Goal: Information Seeking & Learning: Understand process/instructions

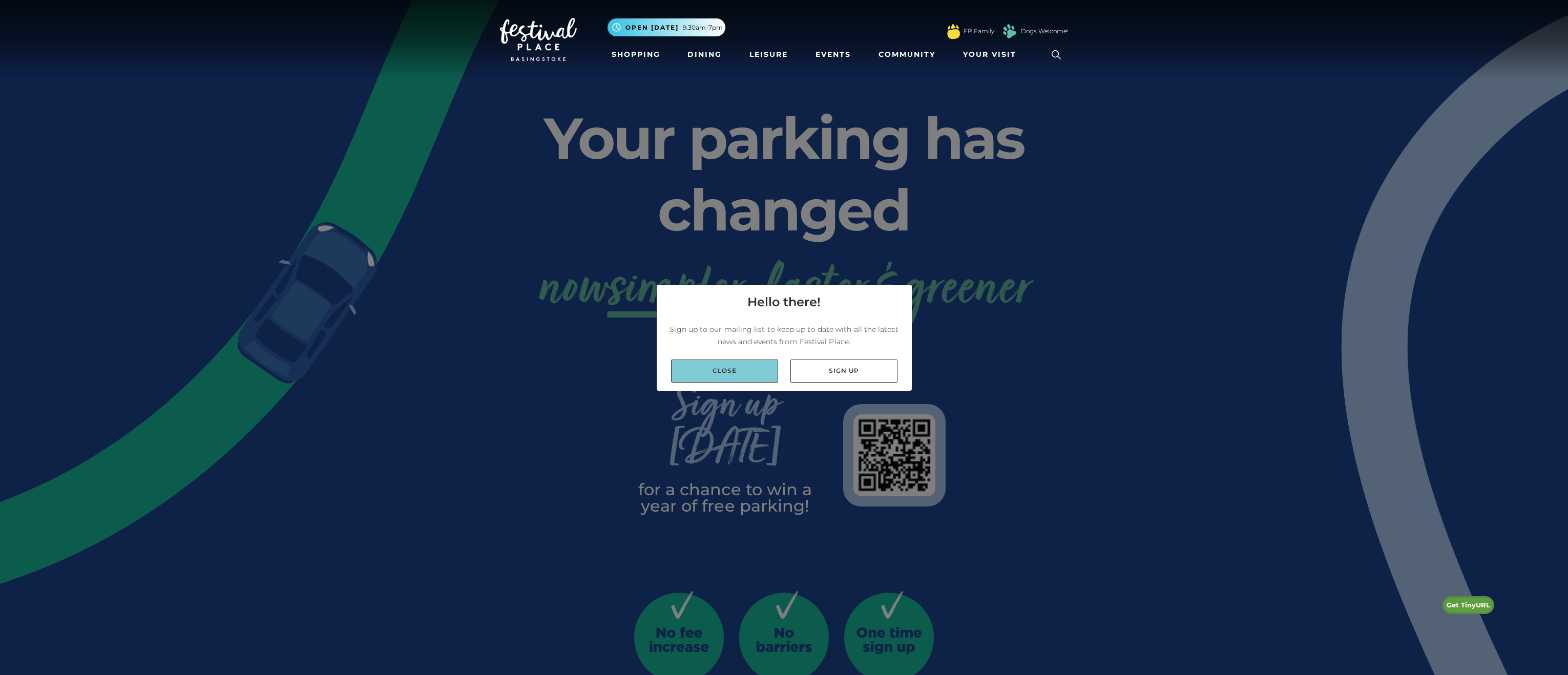
click at [716, 373] on link "Close" at bounding box center [724, 371] width 107 height 23
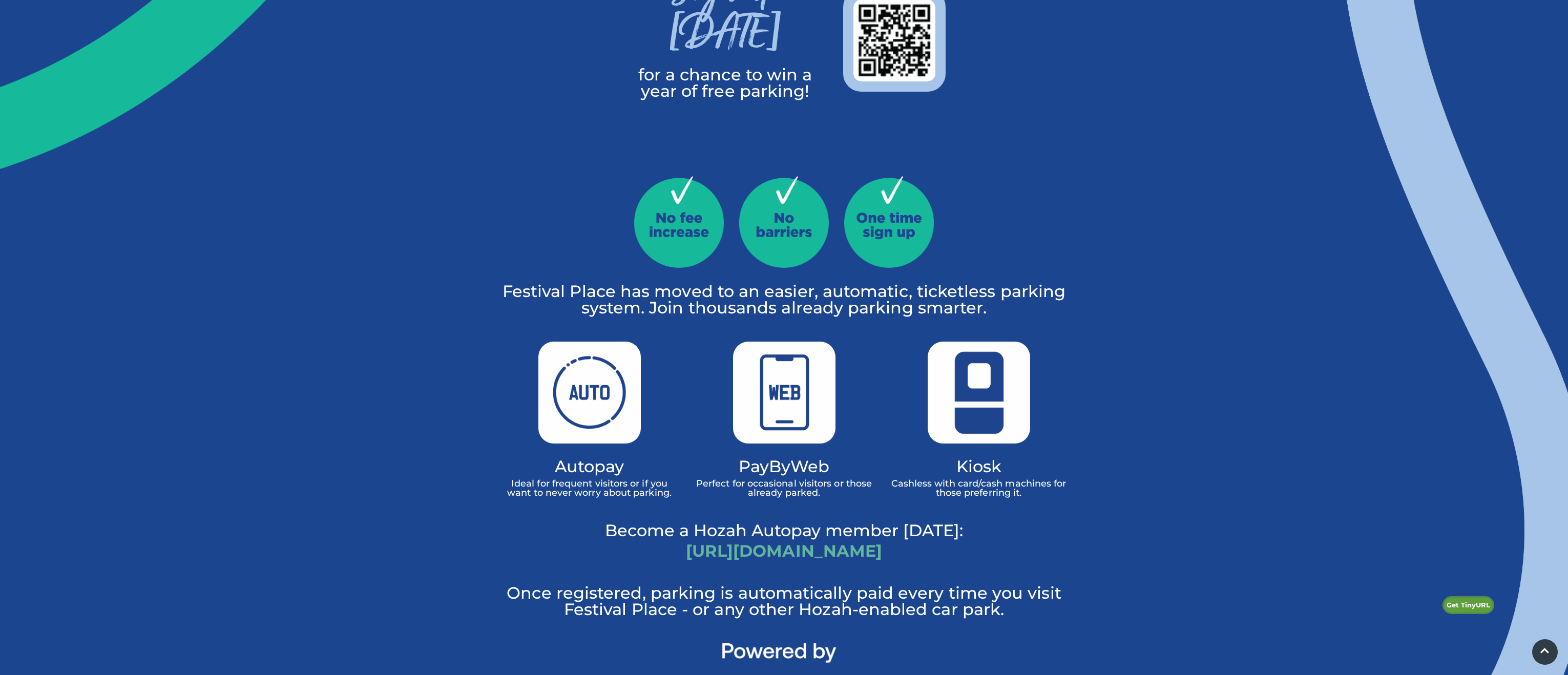
scroll to position [512, 0]
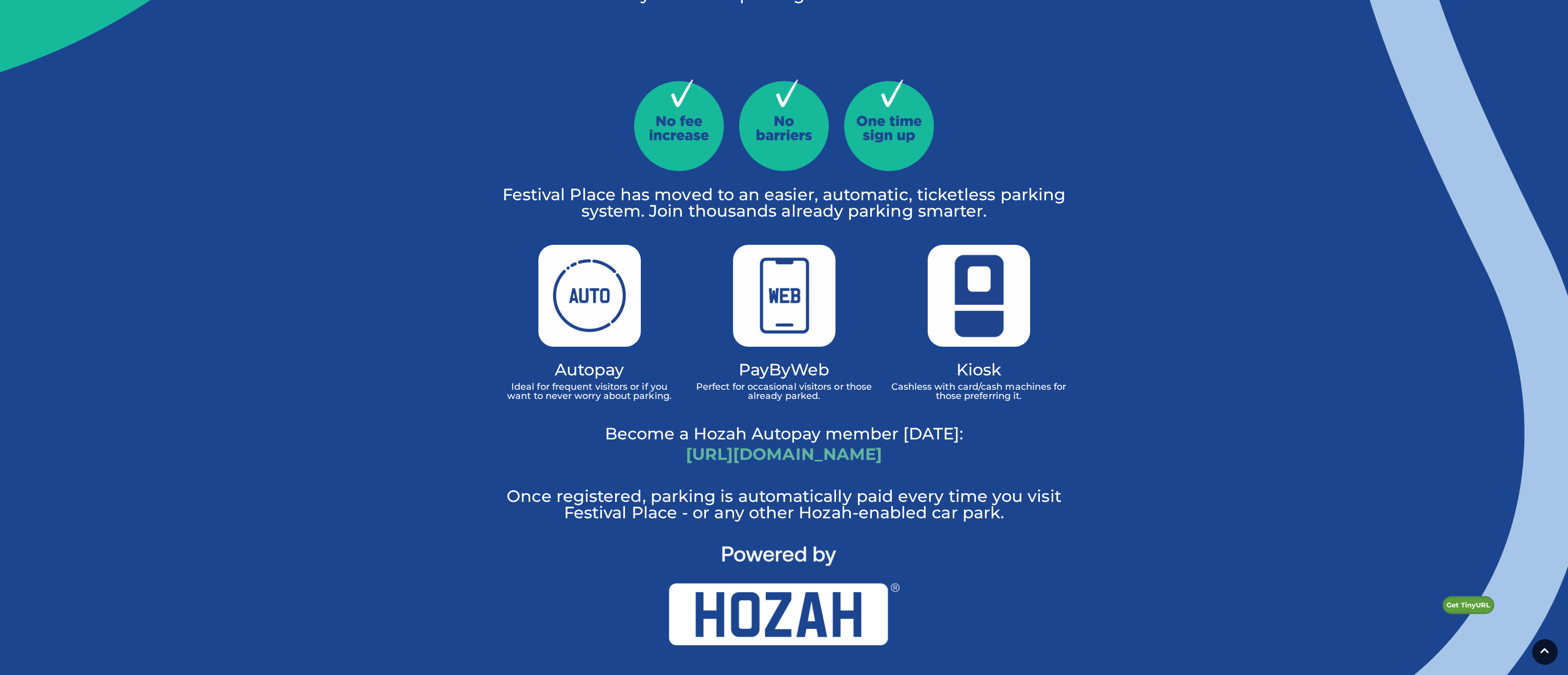
click at [981, 362] on h4 "Kiosk" at bounding box center [979, 369] width 179 height 15
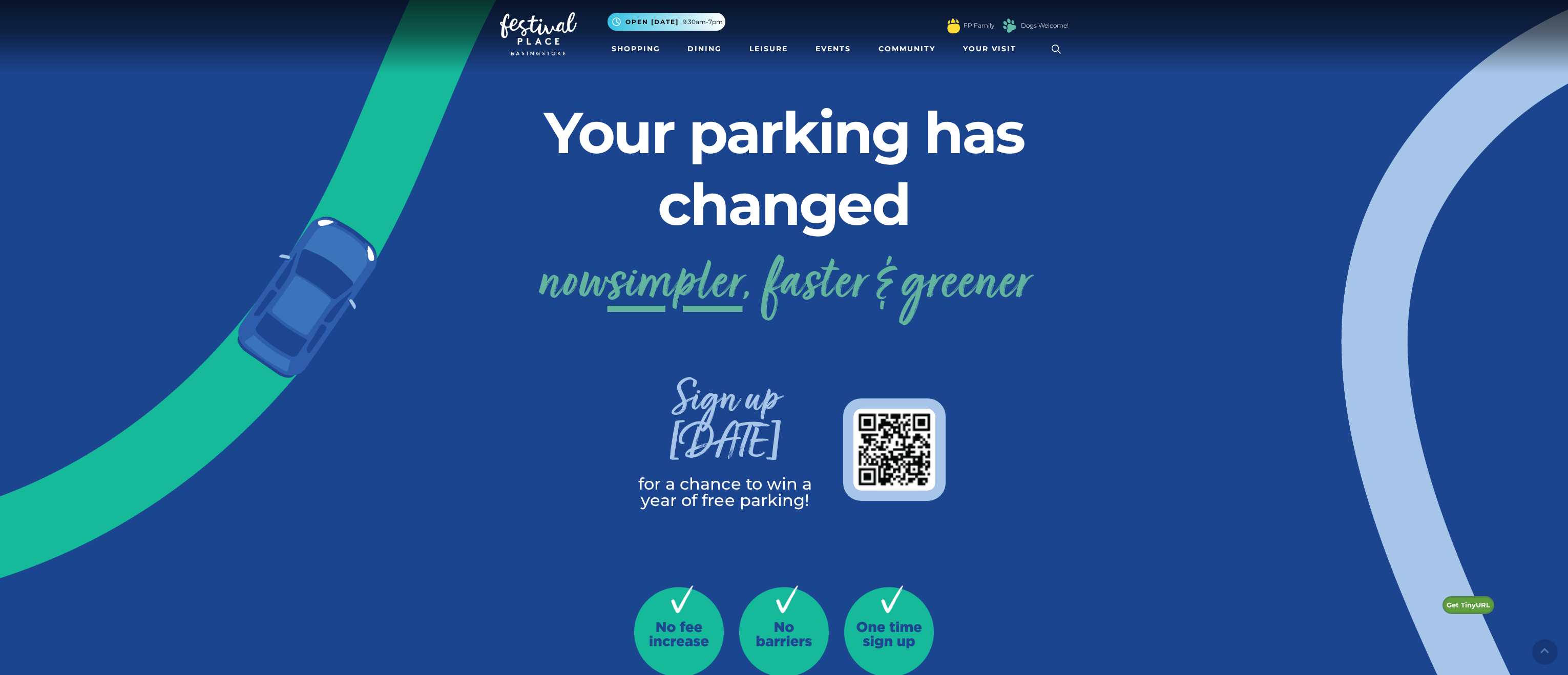
scroll to position [0, 0]
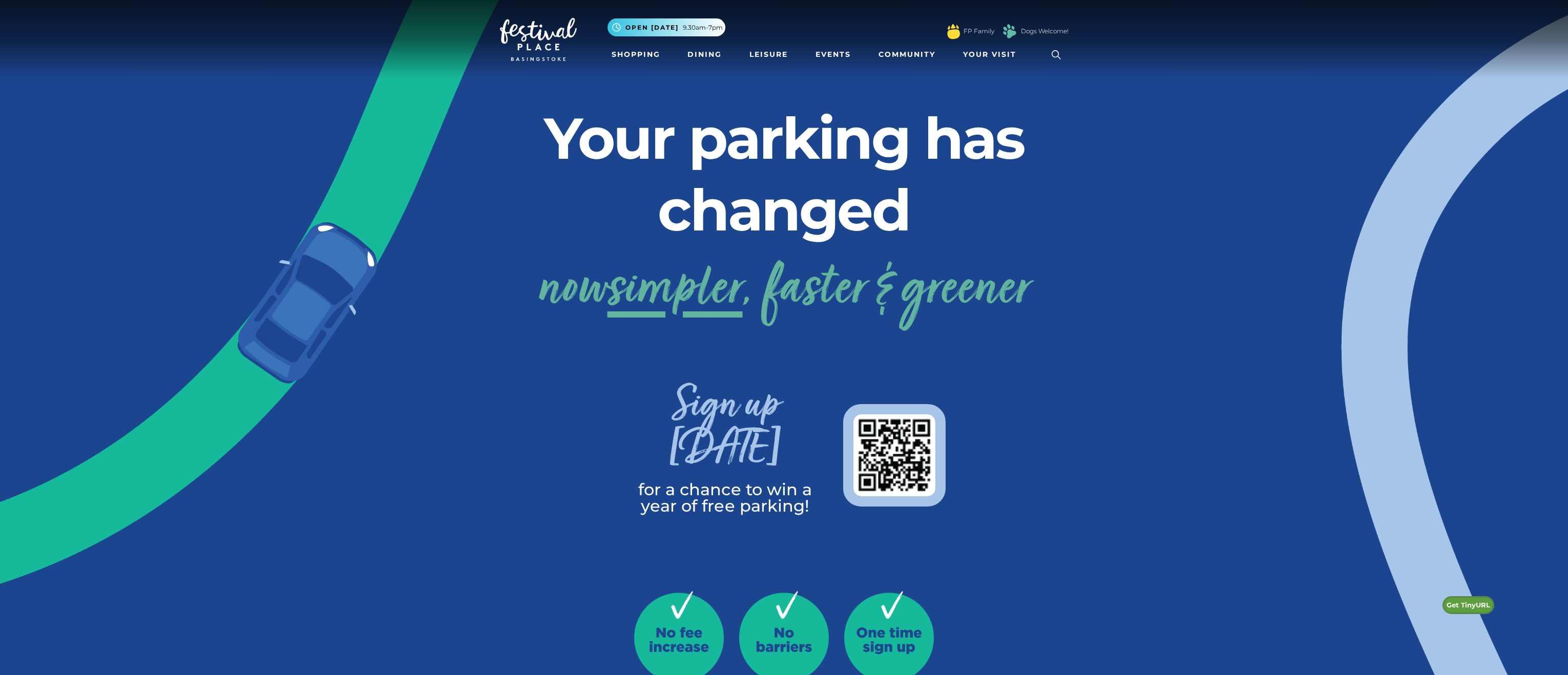
click at [826, 153] on h2 "Your parking has changed" at bounding box center [784, 174] width 568 height 143
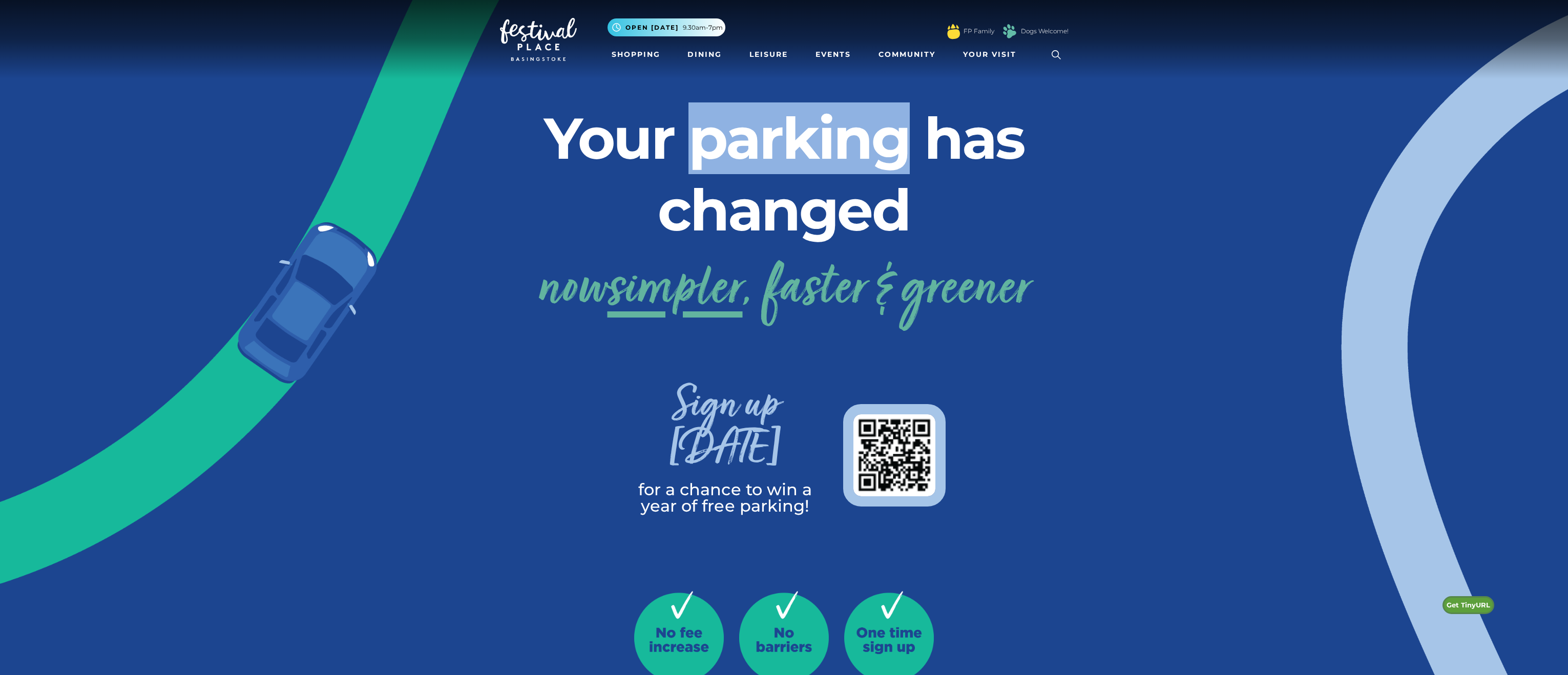
click at [826, 153] on h2 "Your parking has changed" at bounding box center [784, 174] width 568 height 143
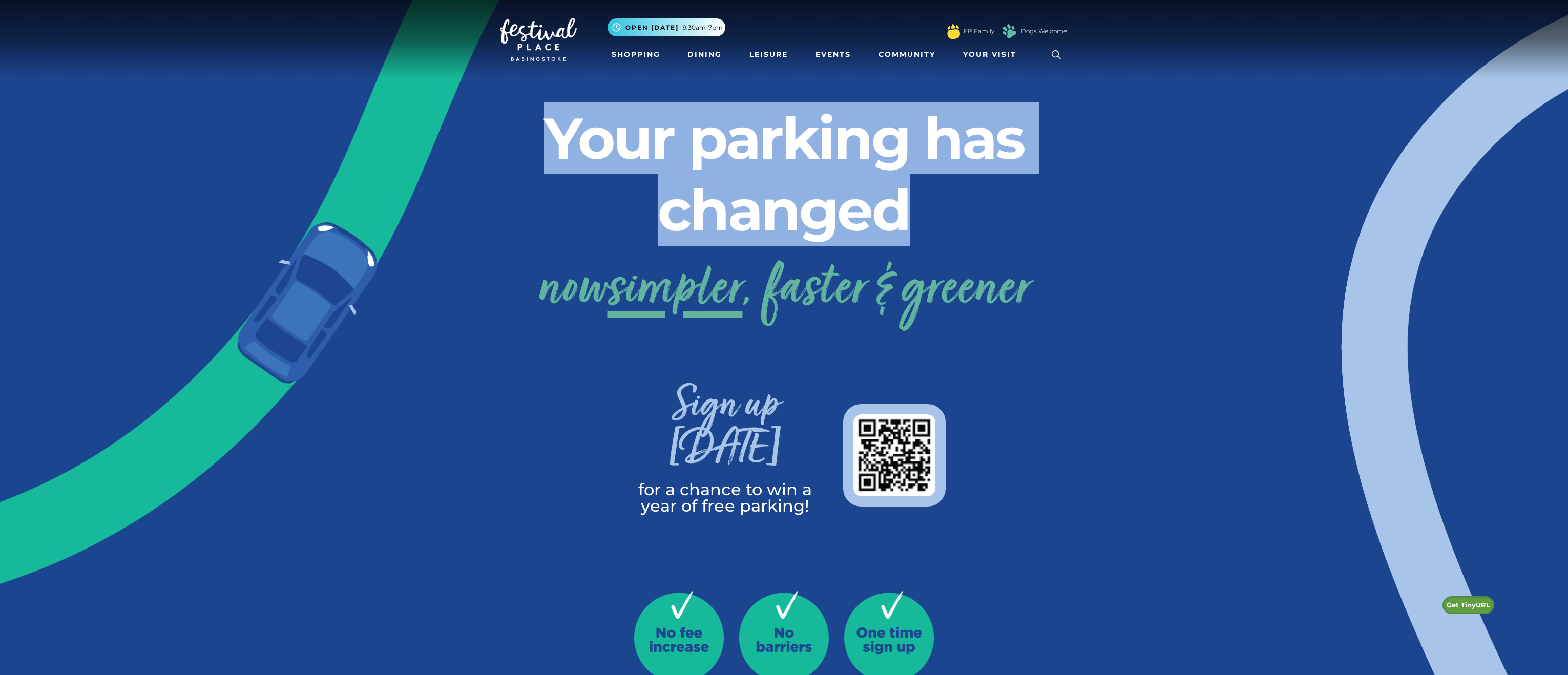
click at [826, 153] on h2 "Your parking has changed" at bounding box center [784, 174] width 568 height 143
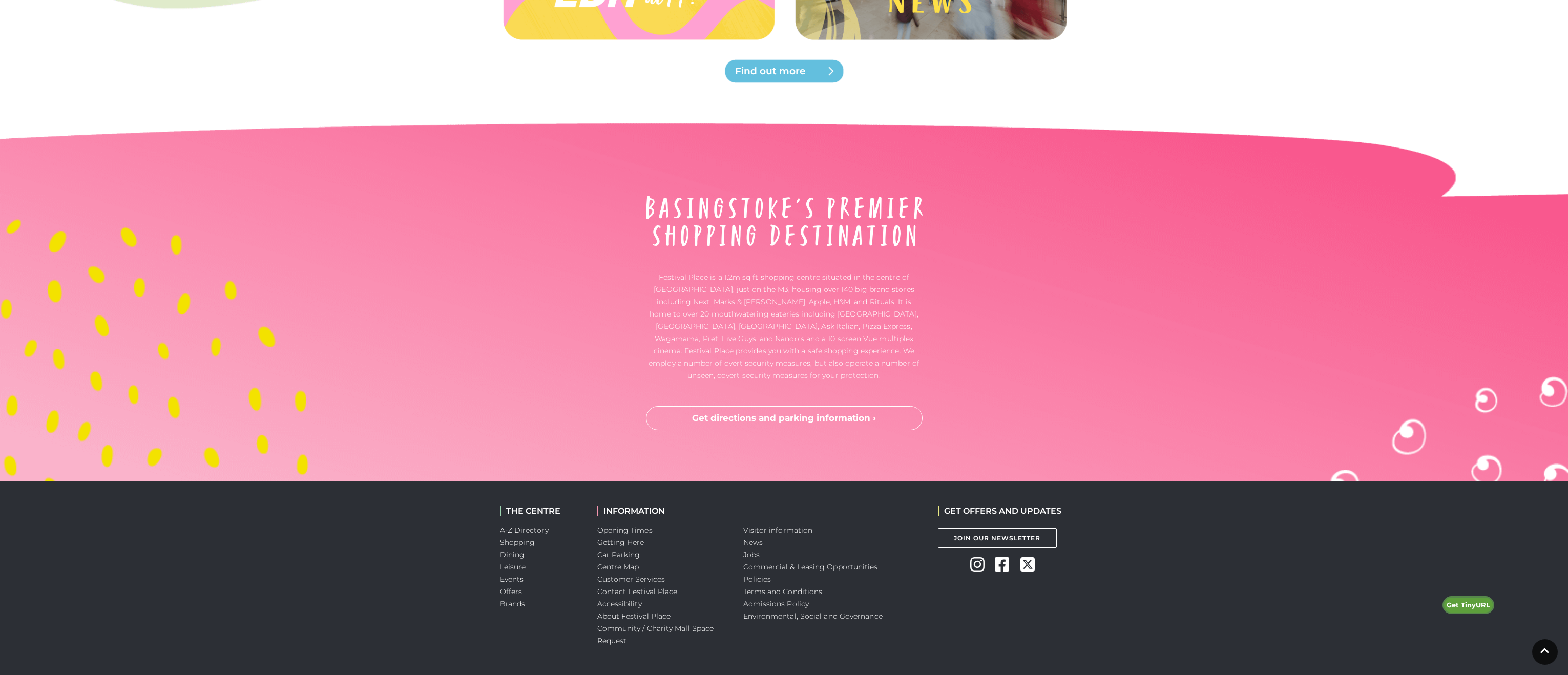
scroll to position [2529, 0]
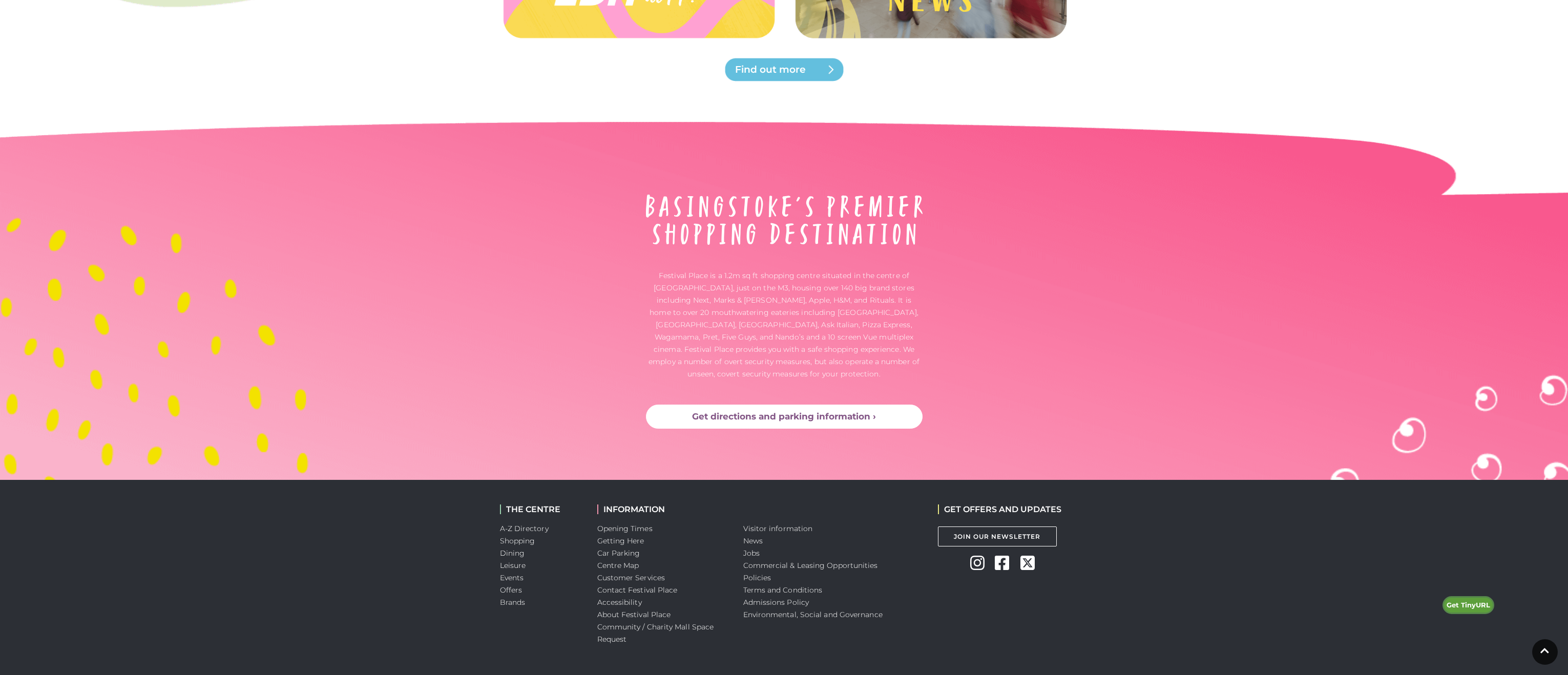
click at [836, 404] on link "Get directions and parking information ›" at bounding box center [784, 416] width 277 height 25
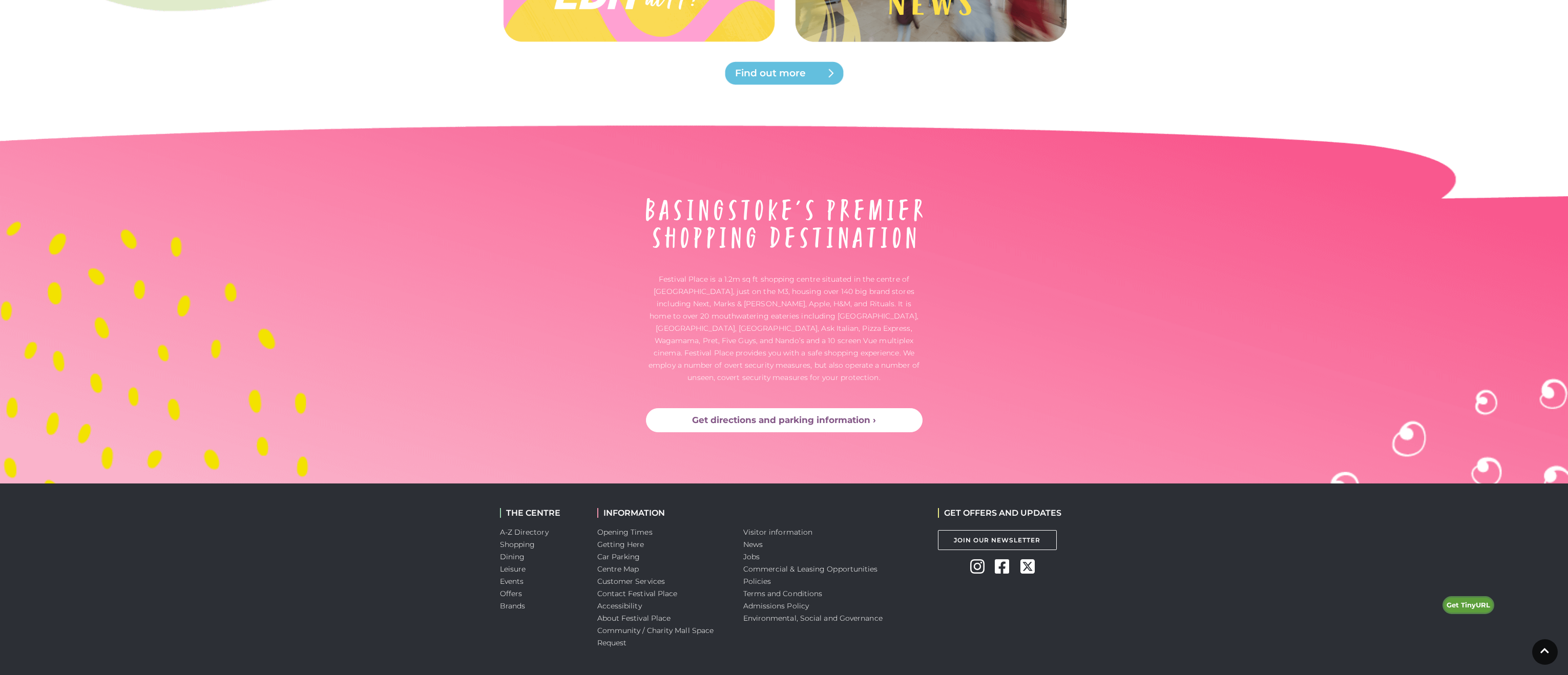
click at [813, 408] on link "Get directions and parking information ›" at bounding box center [784, 420] width 277 height 25
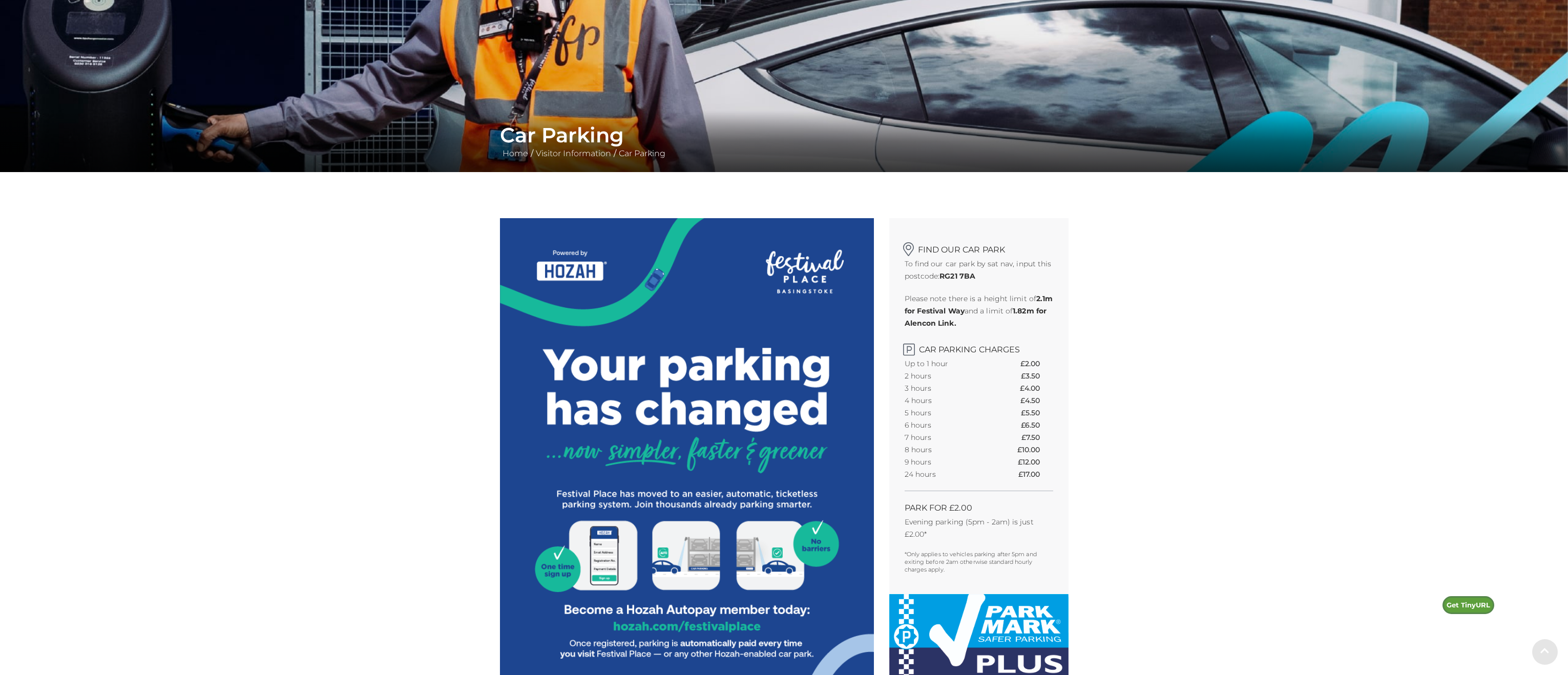
scroll to position [98, 0]
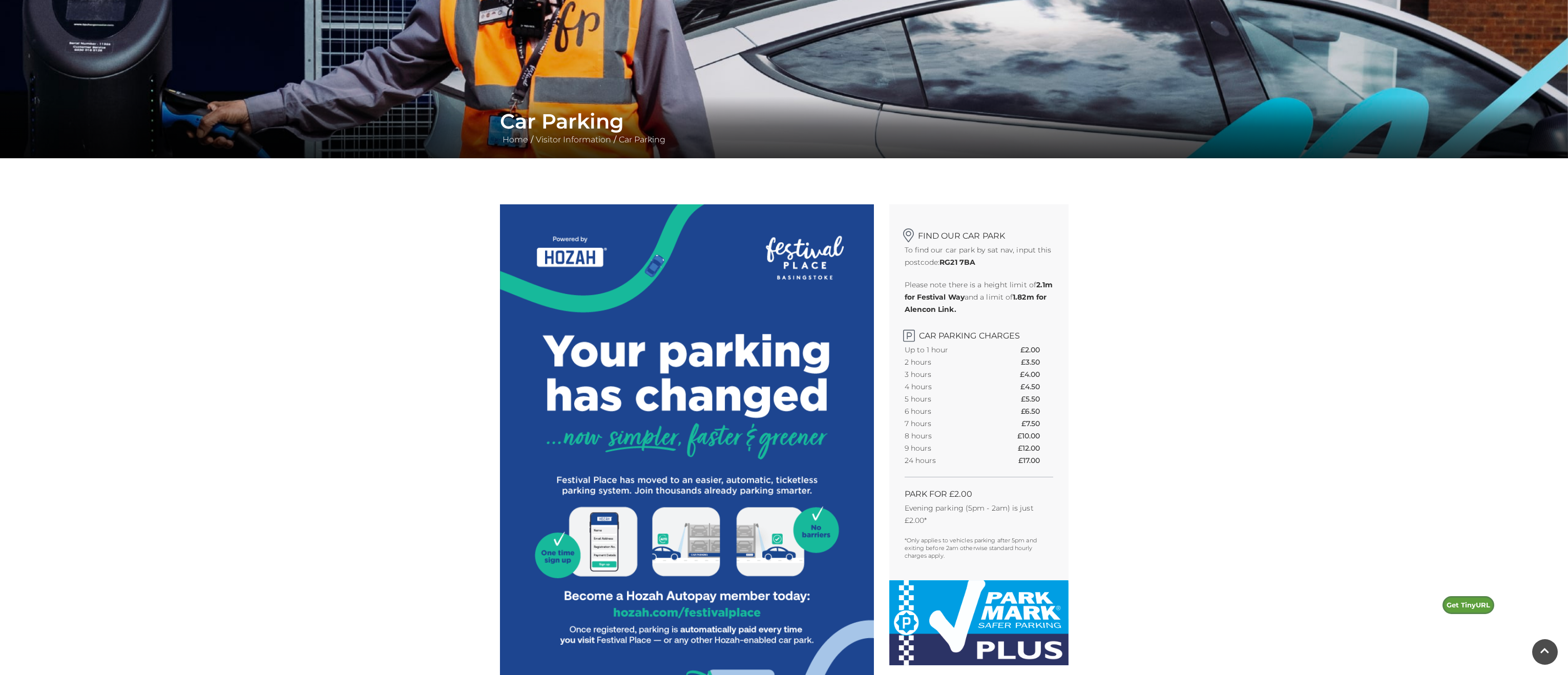
click at [978, 512] on p "Evening parking (5pm - 2am) is just £2.00*" at bounding box center [979, 514] width 149 height 25
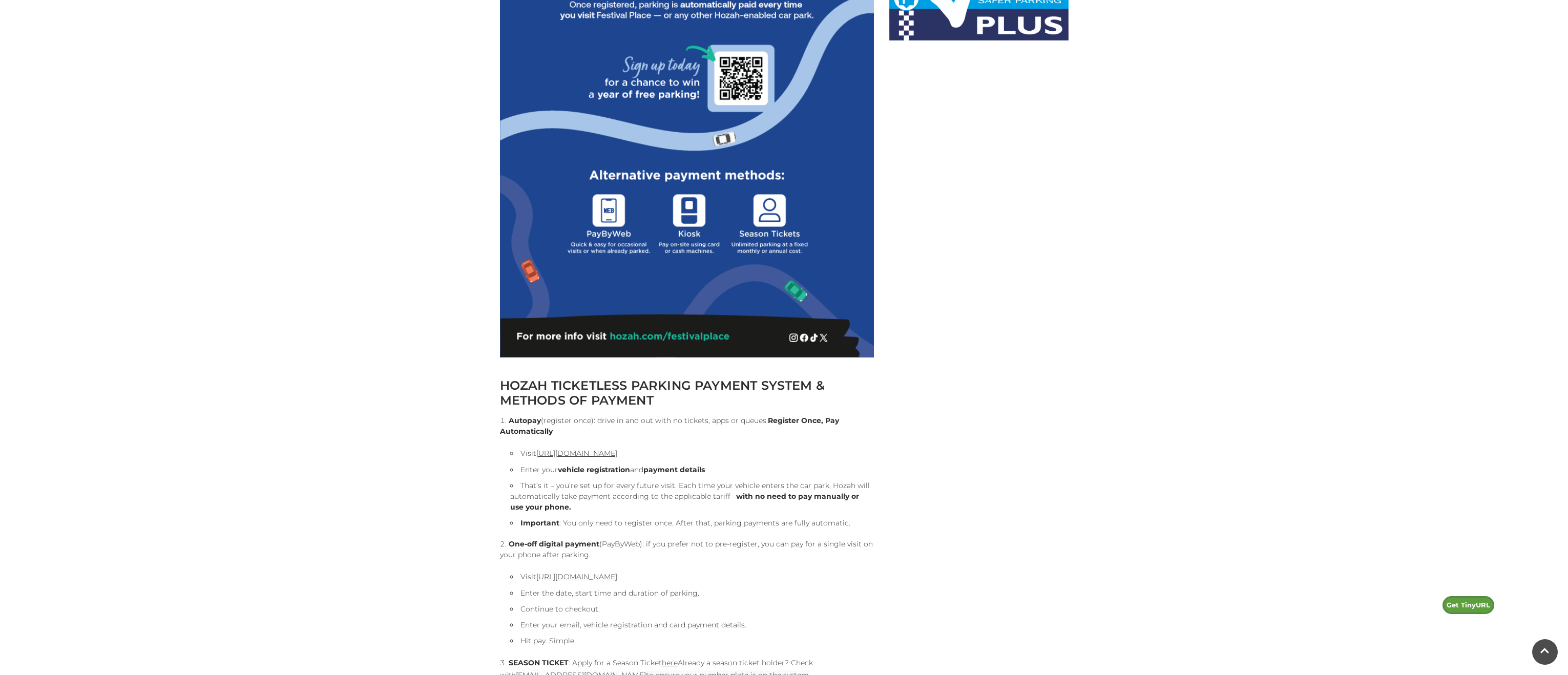
scroll to position [784, 0]
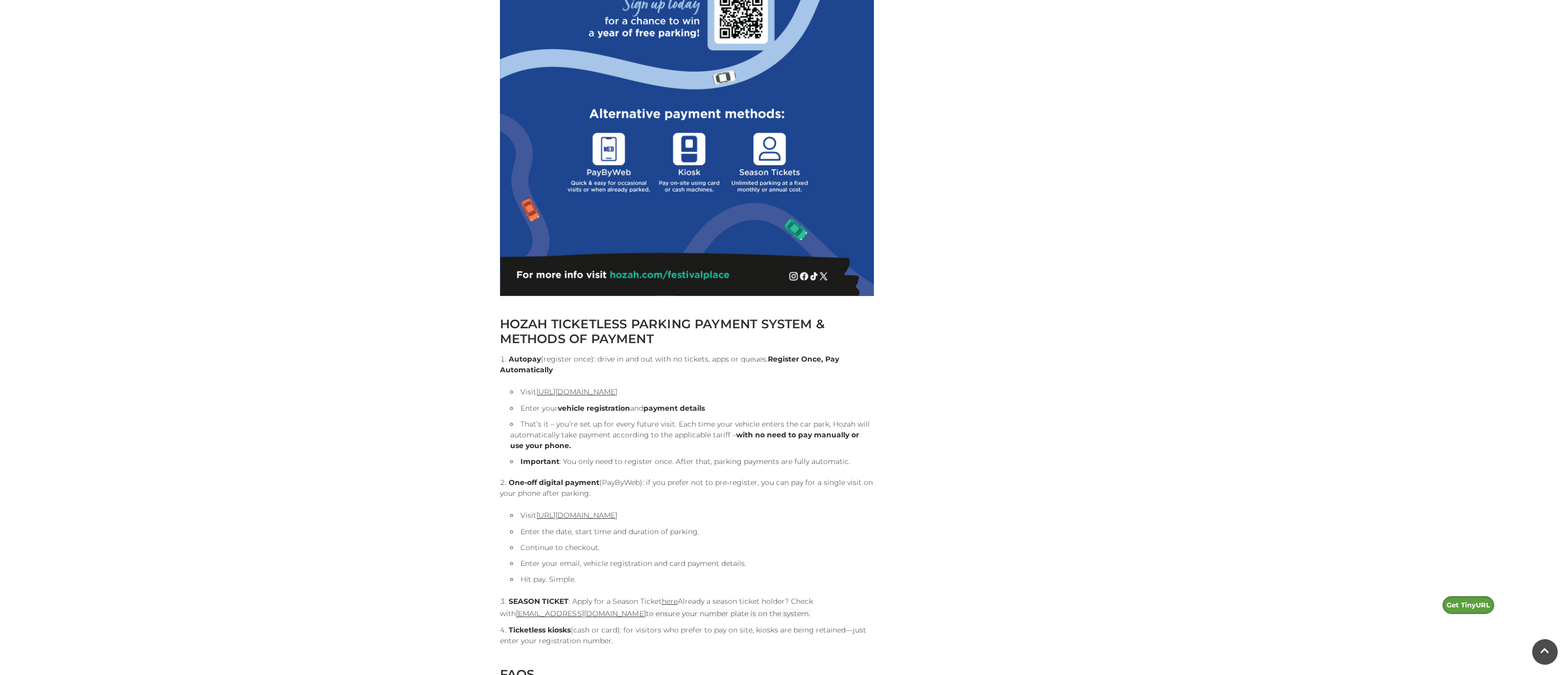
click at [773, 324] on h2 "HOZAH TICKETLESS PARKING PAYMENT SYSTEM & METHODS OF PAYMENT" at bounding box center [687, 331] width 374 height 30
drag, startPoint x: 604, startPoint y: 361, endPoint x: 789, endPoint y: 365, distance: 185.0
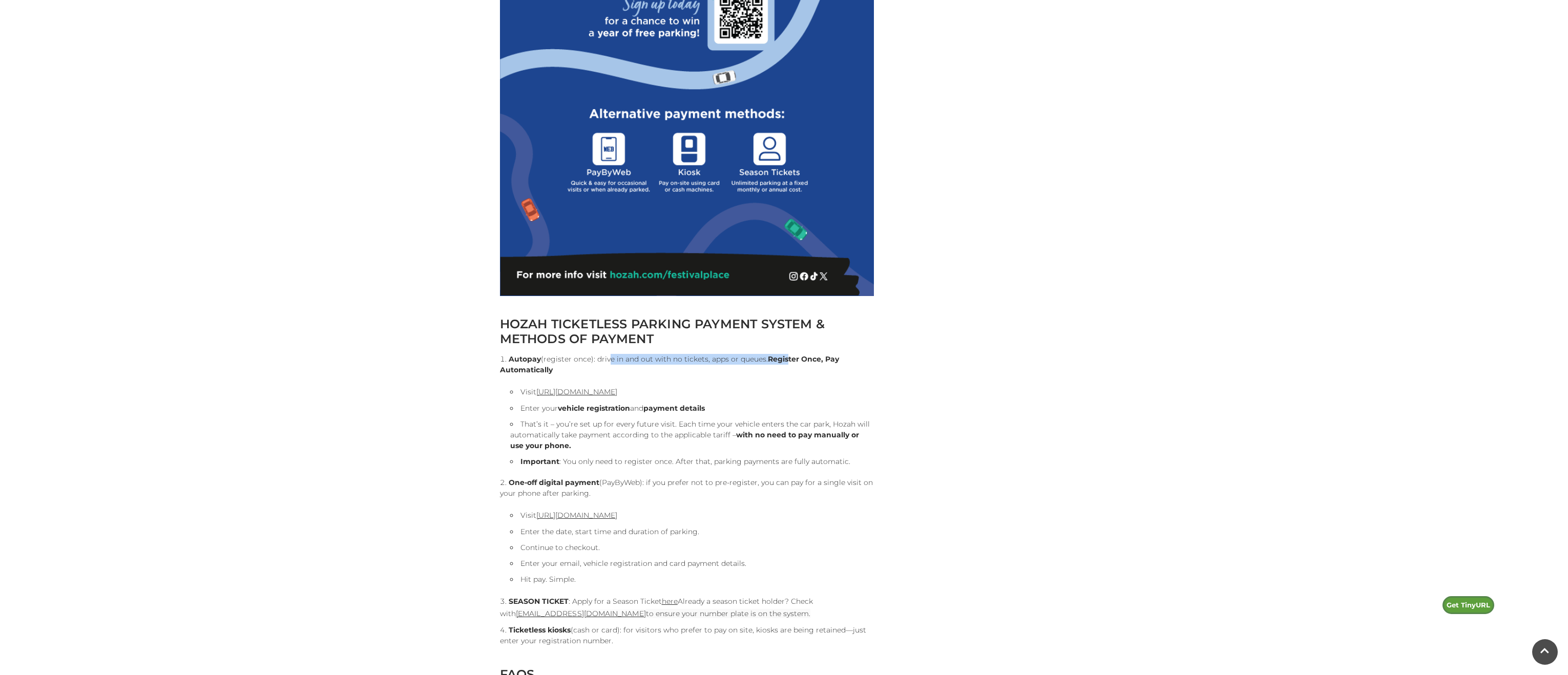
click at [788, 364] on li "Autopay (register once): drive in and out with no tickets, apps or queues. Regi…" at bounding box center [687, 410] width 374 height 113
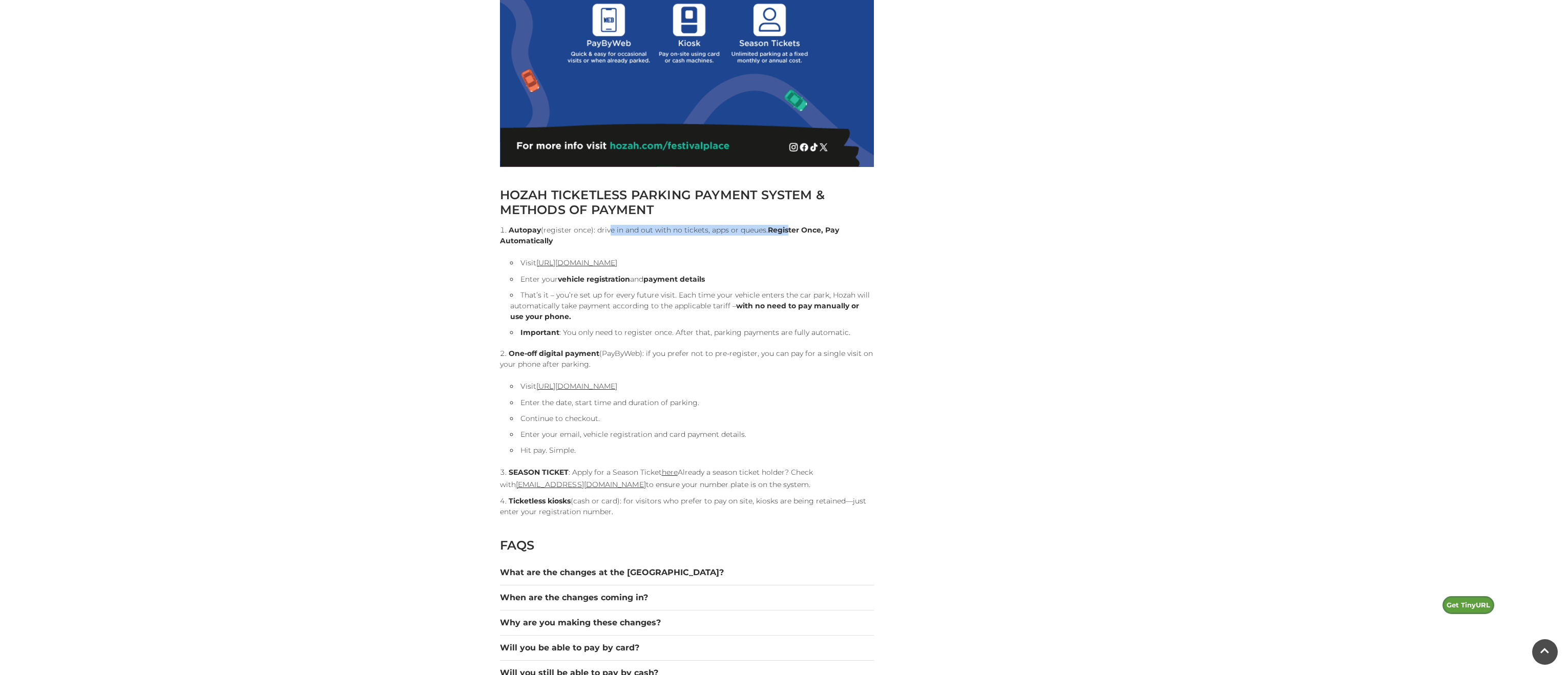
scroll to position [940, 0]
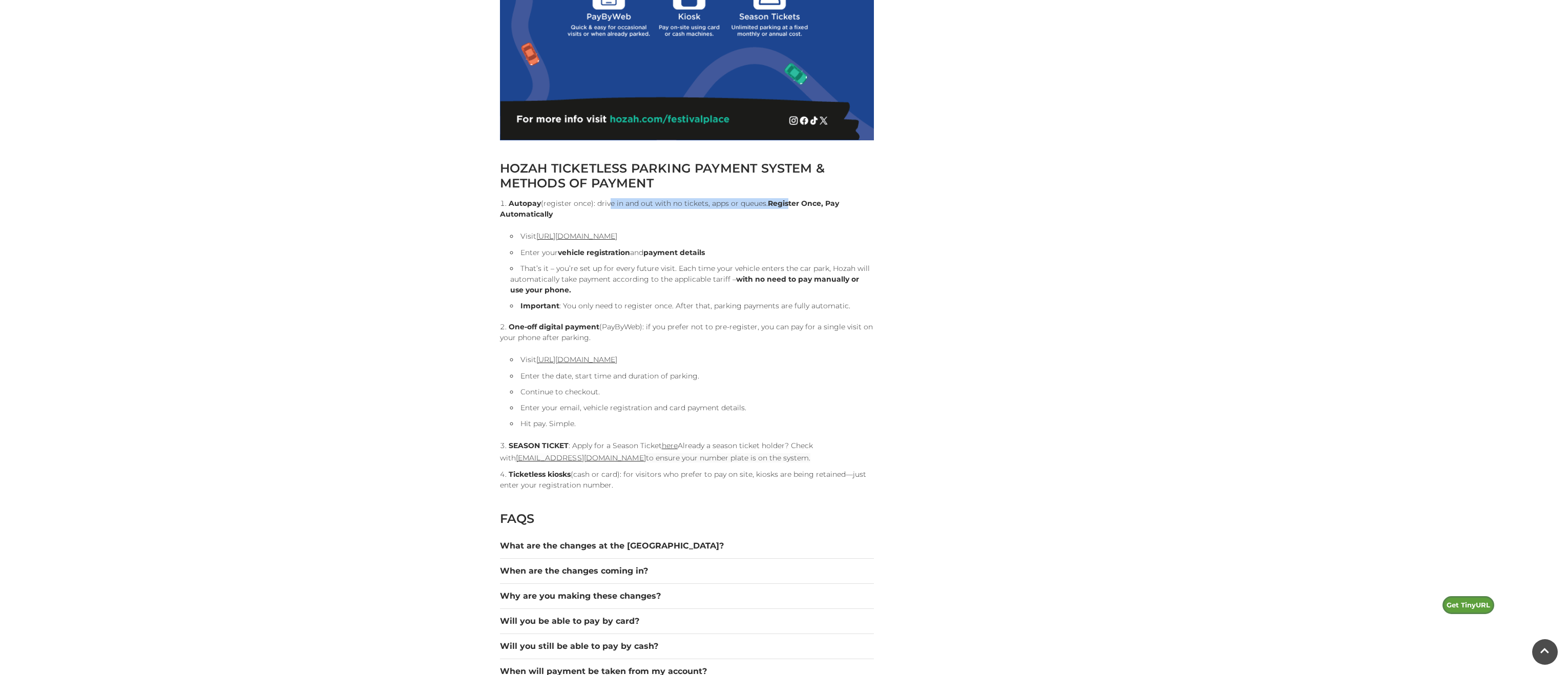
drag, startPoint x: 676, startPoint y: 324, endPoint x: 856, endPoint y: 334, distance: 180.3
click at [856, 334] on li "One-off digital payment (PayByWeb): if you prefer not to pre-register, you can …" at bounding box center [687, 375] width 374 height 107
click at [862, 364] on li "Visit https://pay.hozah.com/locations/festivalplace" at bounding box center [692, 359] width 363 height 13
drag, startPoint x: 519, startPoint y: 339, endPoint x: 596, endPoint y: 339, distance: 77.0
click at [596, 339] on li "One-off digital payment (PayByWeb): if you prefer not to pre-register, you can …" at bounding box center [687, 375] width 374 height 107
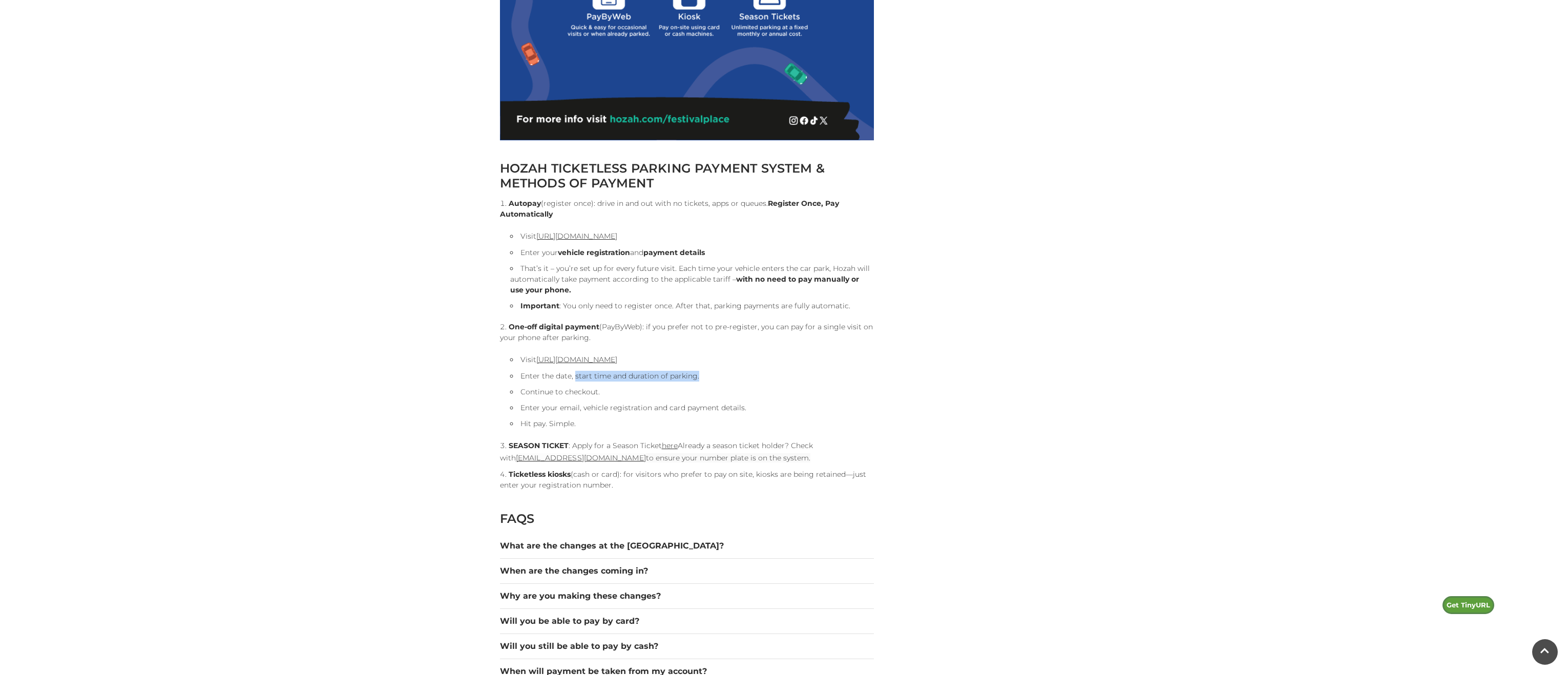
drag, startPoint x: 575, startPoint y: 377, endPoint x: 706, endPoint y: 378, distance: 131.0
click at [706, 378] on li "Enter the date, start time and duration of parking." at bounding box center [692, 376] width 363 height 11
drag, startPoint x: 541, startPoint y: 391, endPoint x: 611, endPoint y: 393, distance: 70.0
click at [611, 393] on li "Continue to checkout." at bounding box center [692, 392] width 363 height 11
drag, startPoint x: 532, startPoint y: 408, endPoint x: 751, endPoint y: 408, distance: 219.0
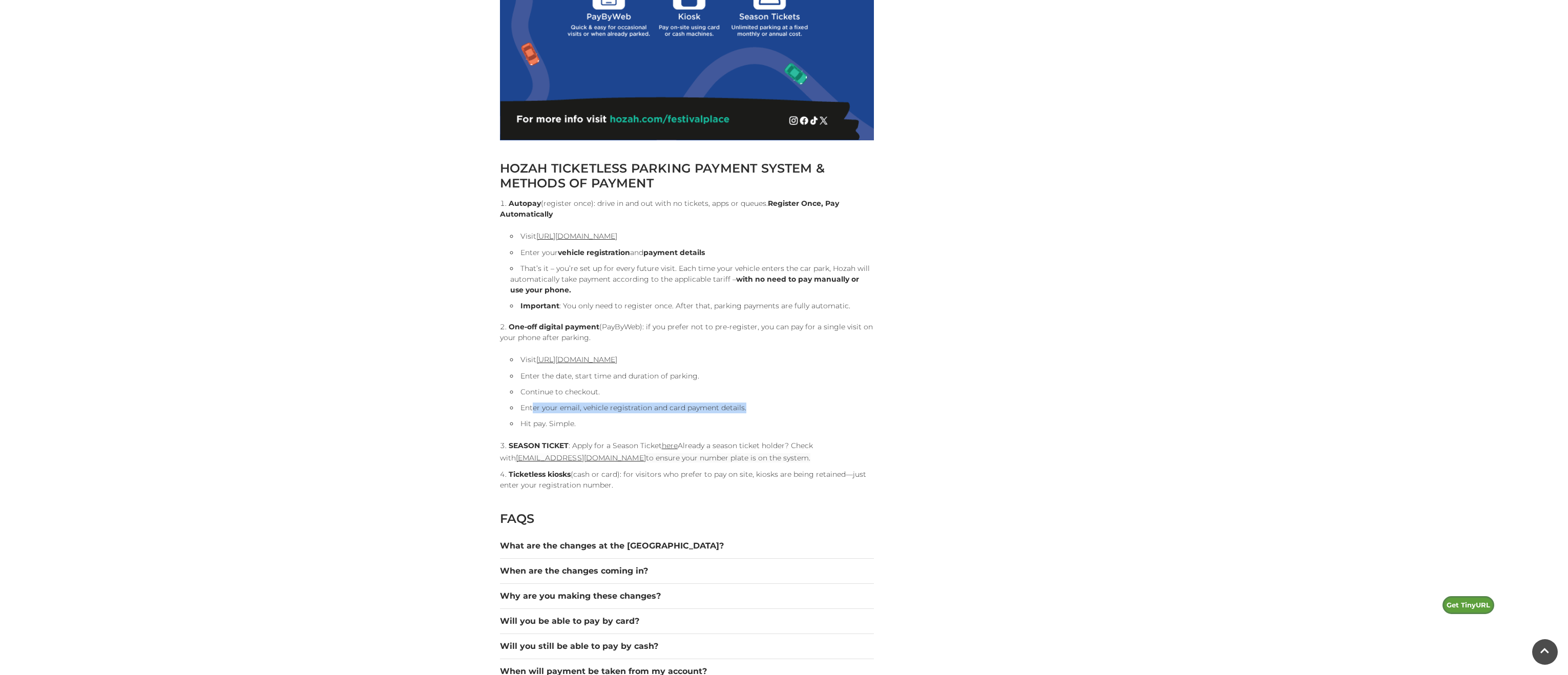
click at [768, 408] on li "Enter your email, vehicle registration and card payment details." at bounding box center [692, 408] width 363 height 11
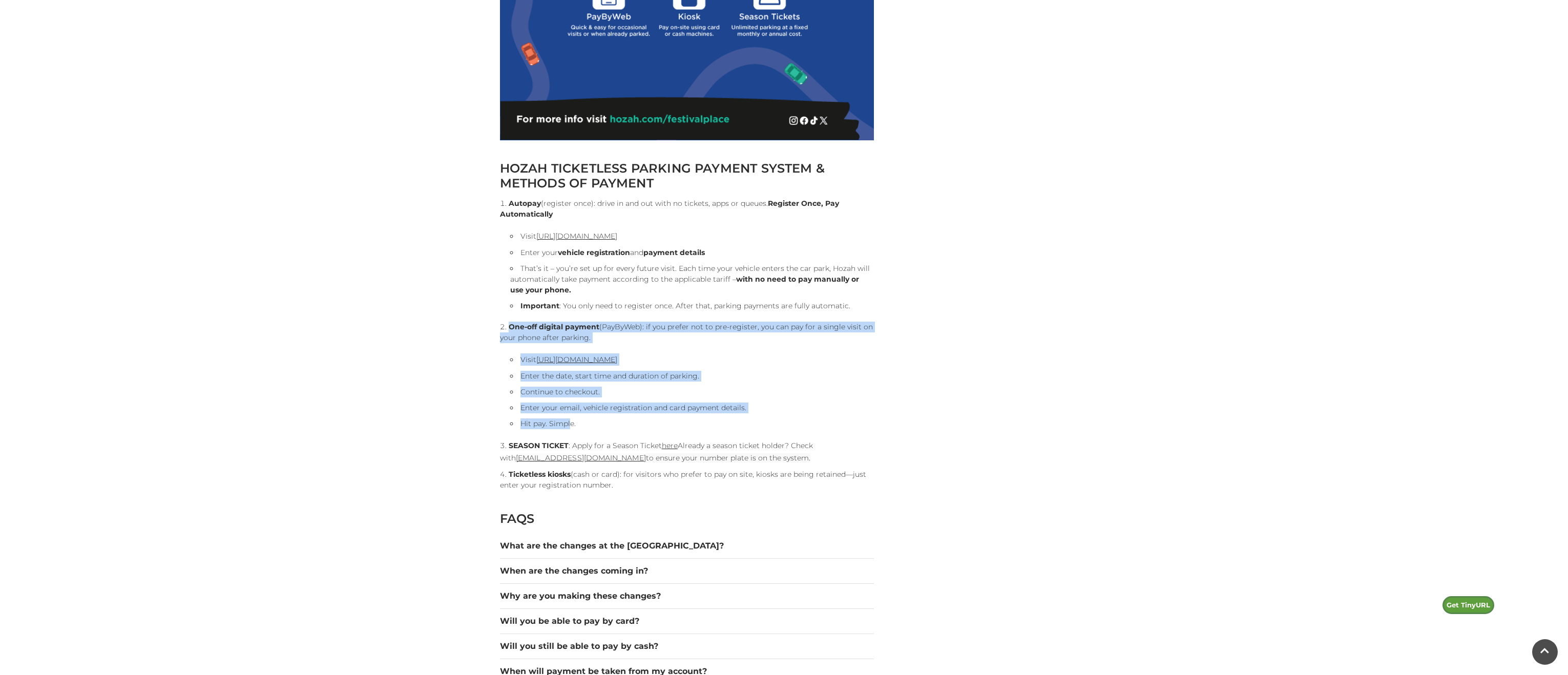
drag, startPoint x: 570, startPoint y: 424, endPoint x: 509, endPoint y: 330, distance: 112.1
click at [508, 329] on li "One-off digital payment (PayByWeb): if you prefer not to pre-register, you can …" at bounding box center [687, 375] width 374 height 107
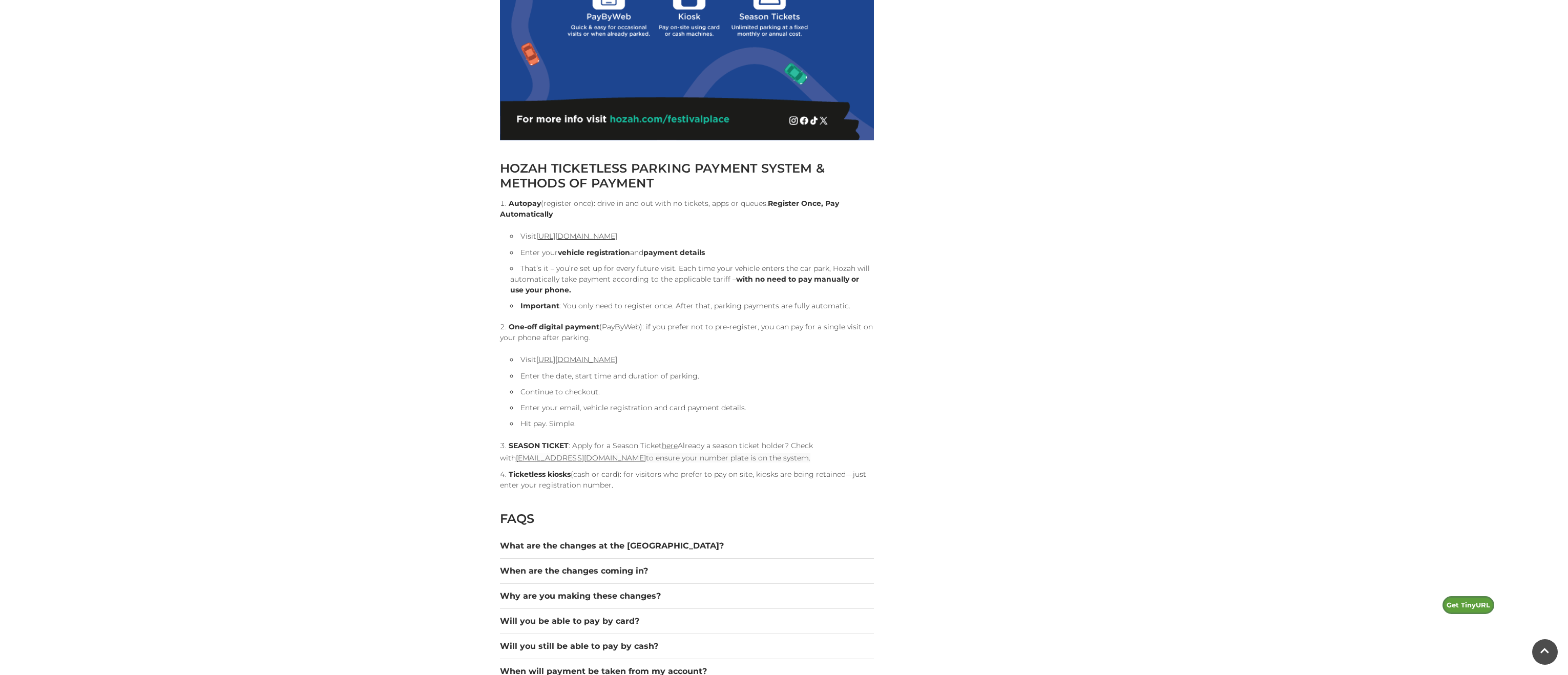
click at [918, 394] on div "Find our car park To find our car park by sat nav, input this postcode: RG21 7B…" at bounding box center [978, 664] width 194 height 2604
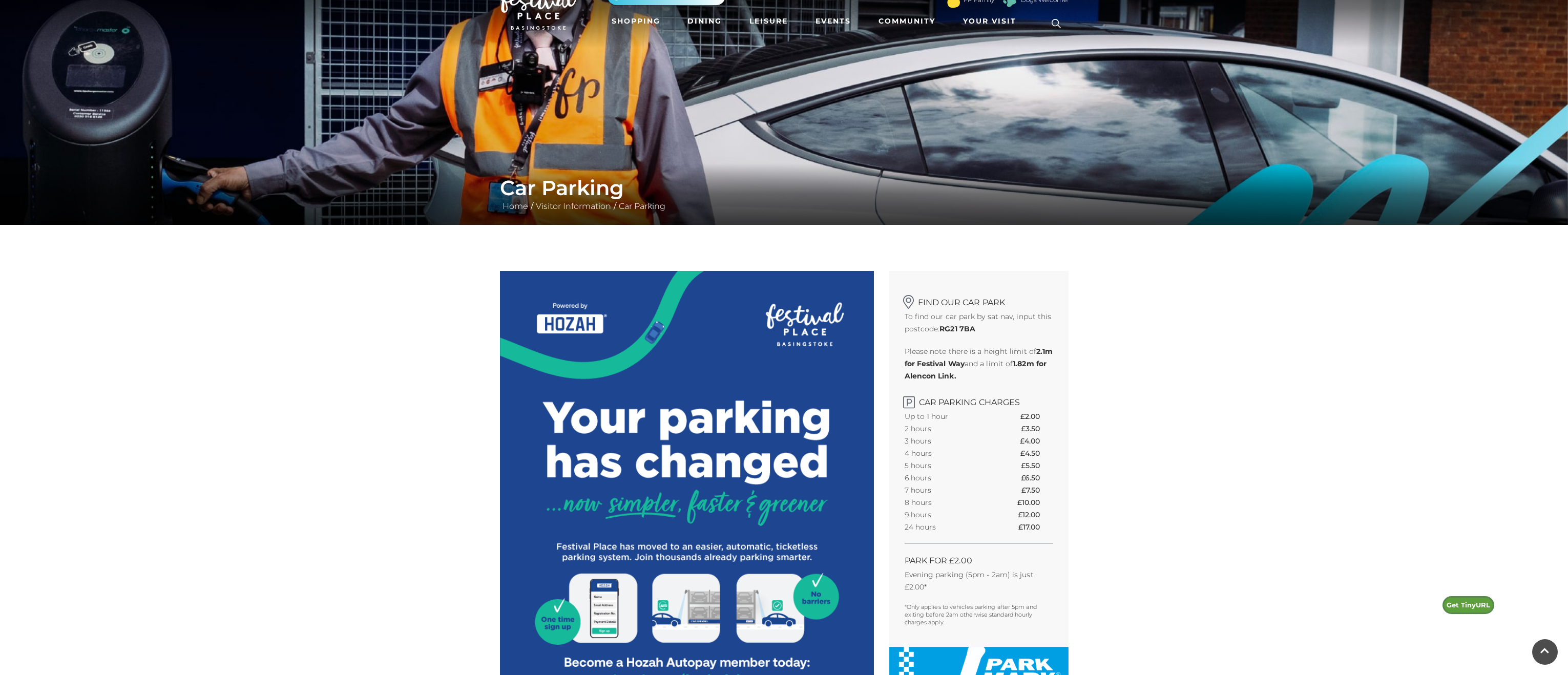
scroll to position [0, 0]
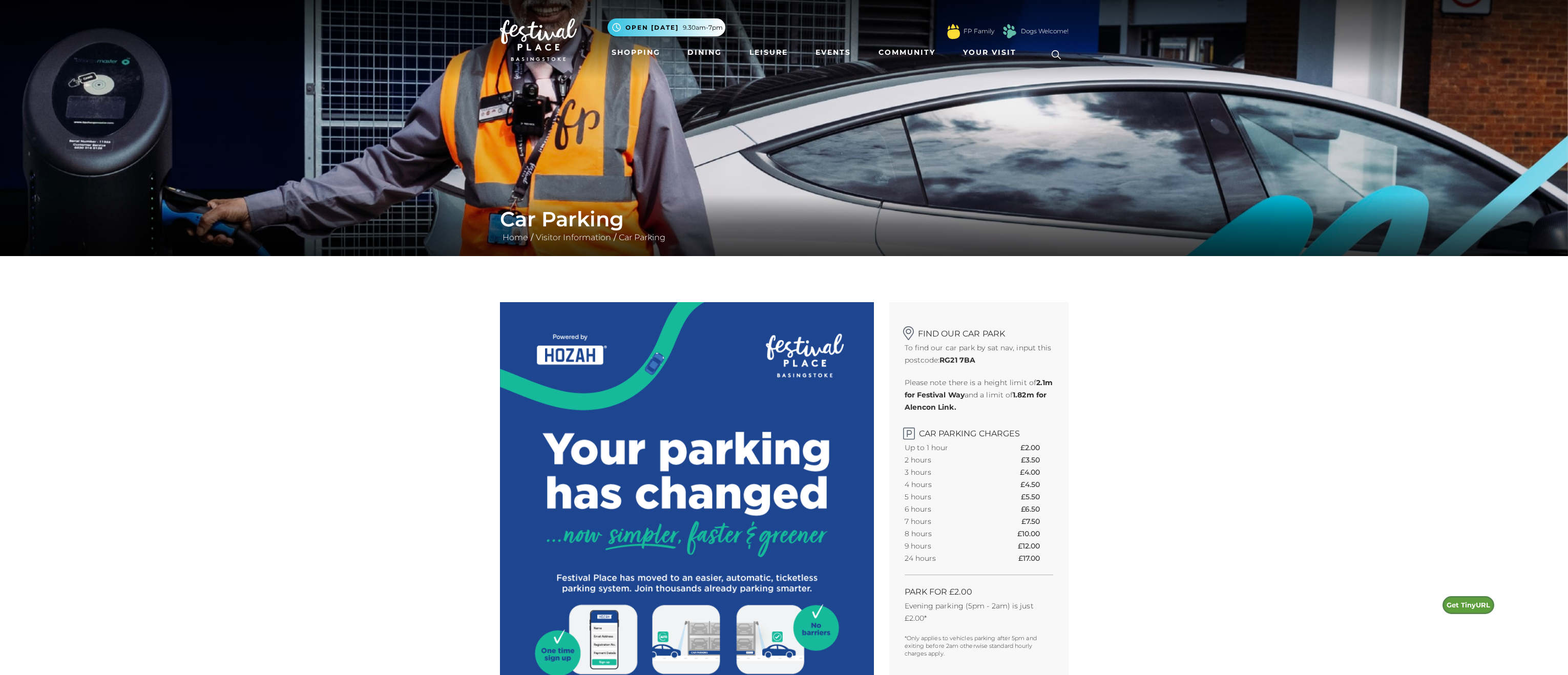
click at [966, 361] on strong "RG21 7BA" at bounding box center [957, 360] width 36 height 9
drag, startPoint x: 976, startPoint y: 361, endPoint x: 942, endPoint y: 362, distance: 34.0
click at [942, 362] on strong "RG21 7BA" at bounding box center [957, 360] width 36 height 9
copy strong "RG21 7BA"
